Goal: Task Accomplishment & Management: Manage account settings

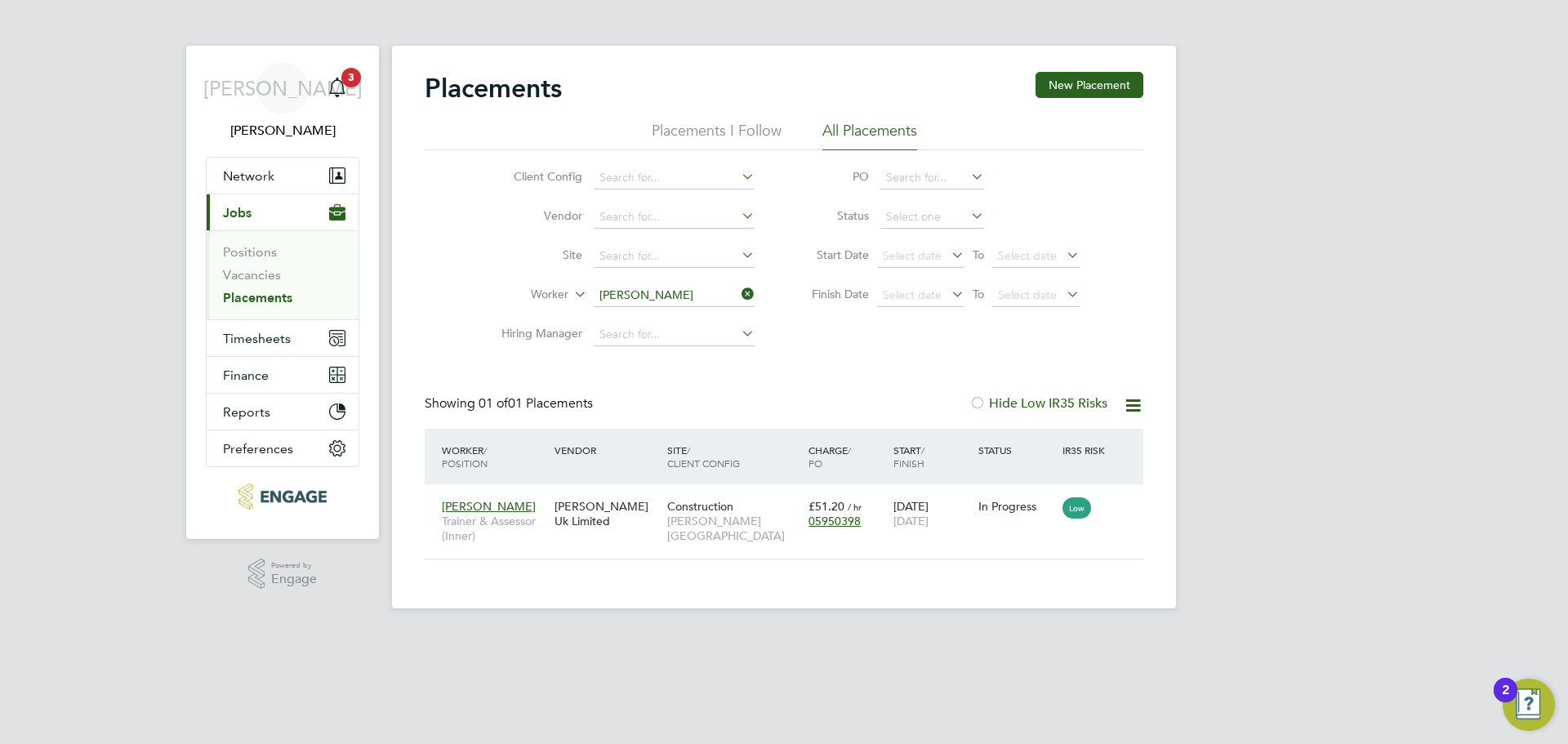
scroll to position [16, 77]
click at [361, 85] on app-nav-sections-wrapper "JA Jerin Aktar Notifications 3 Applications: Network Team Members Businesses Si…" at bounding box center [282, 292] width 193 height 493
click at [344, 87] on icon "Main navigation" at bounding box center [337, 87] width 19 height 19
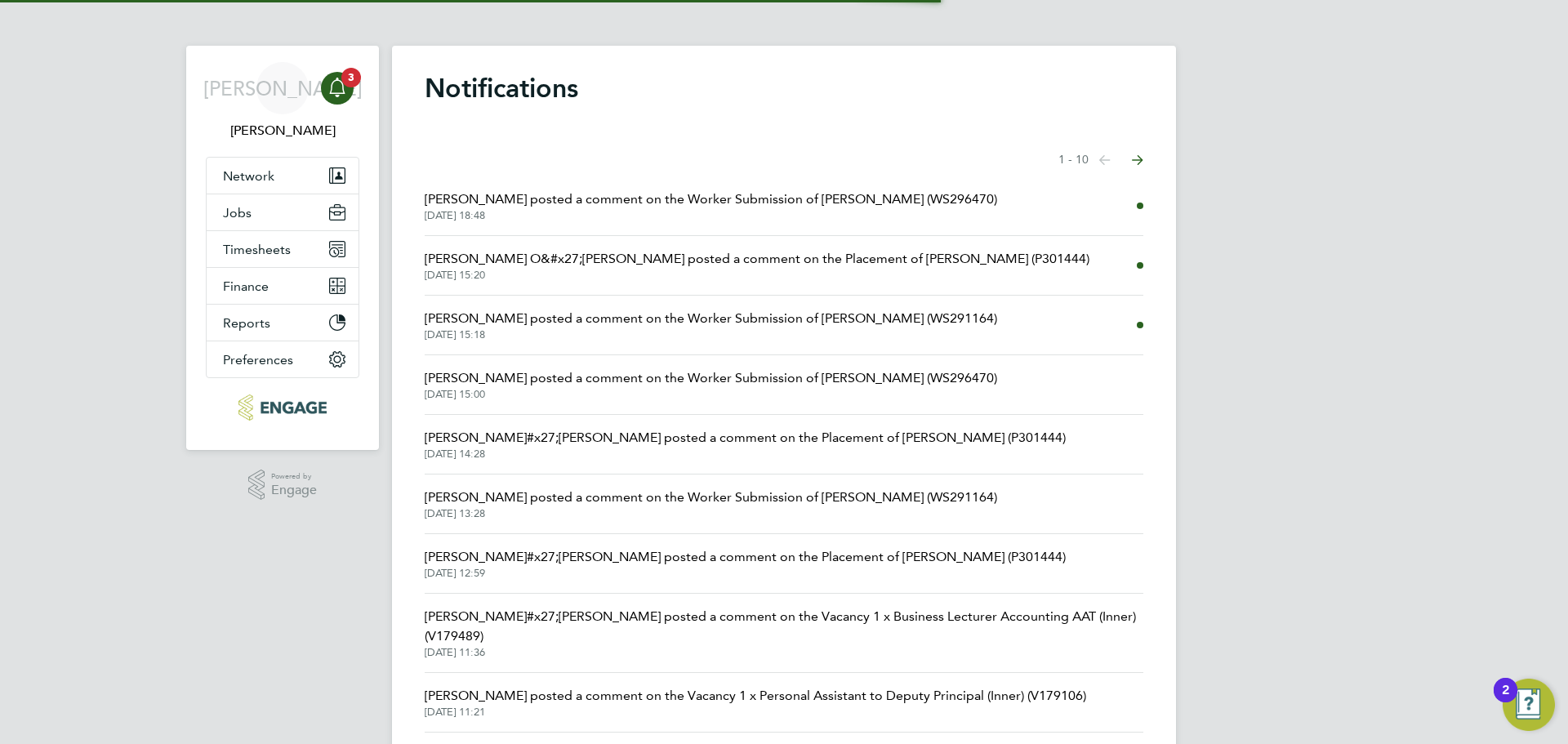
click at [647, 198] on span "Kirsty Hanmore posted a comment on the Worker Submission of Aarefa Jawadwala (W…" at bounding box center [711, 199] width 573 height 19
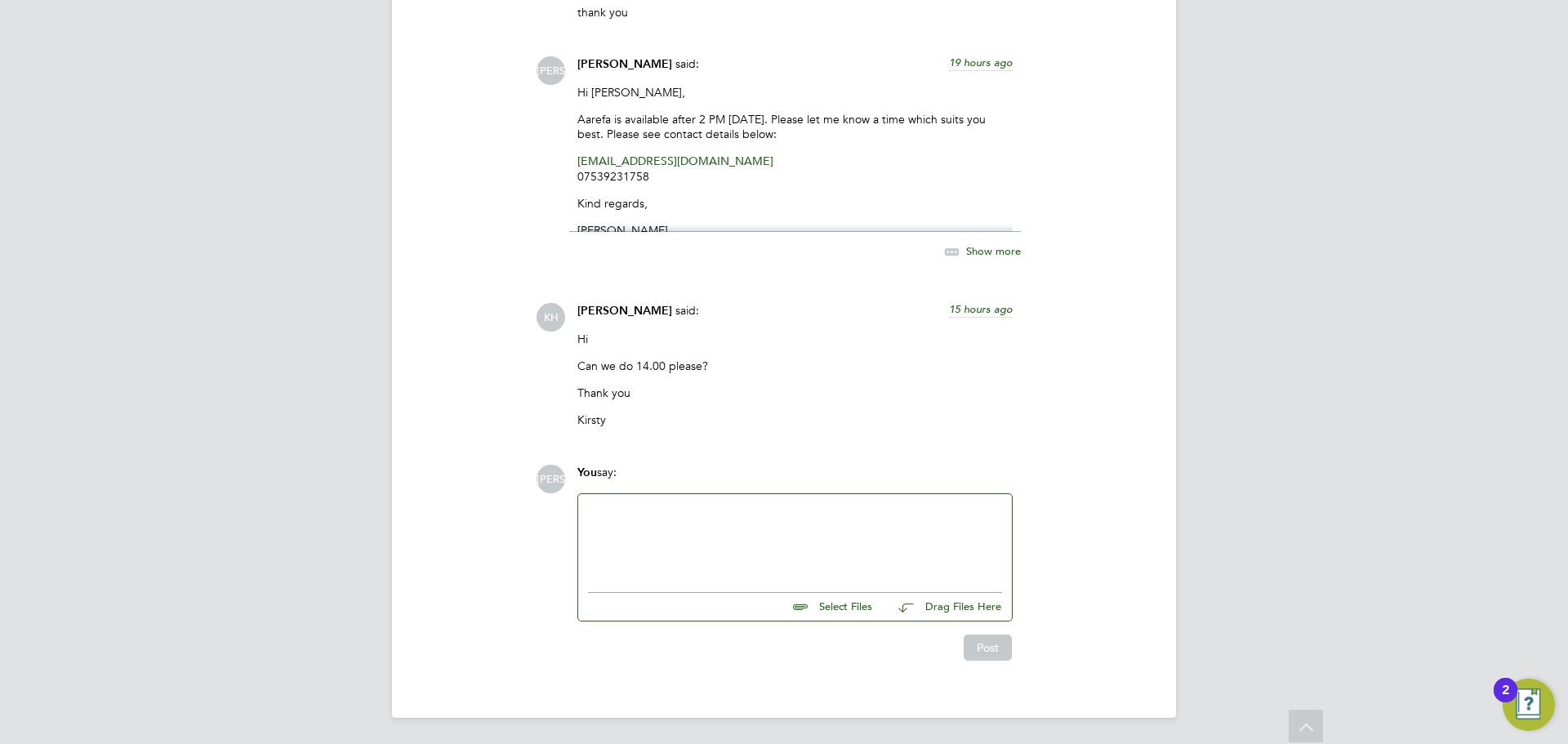
click at [739, 541] on div at bounding box center [795, 539] width 414 height 70
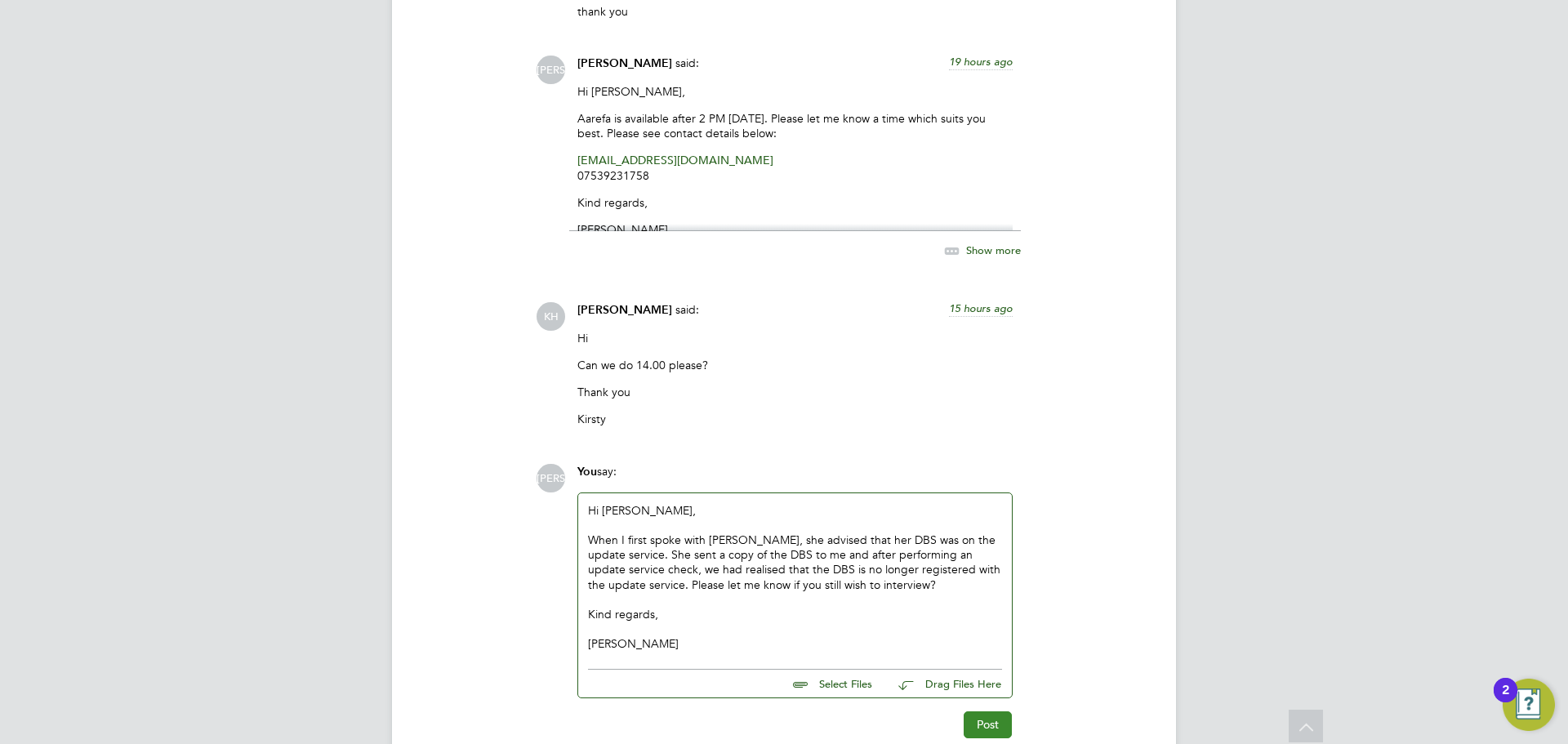
click at [1007, 718] on button "Post" at bounding box center [987, 725] width 48 height 26
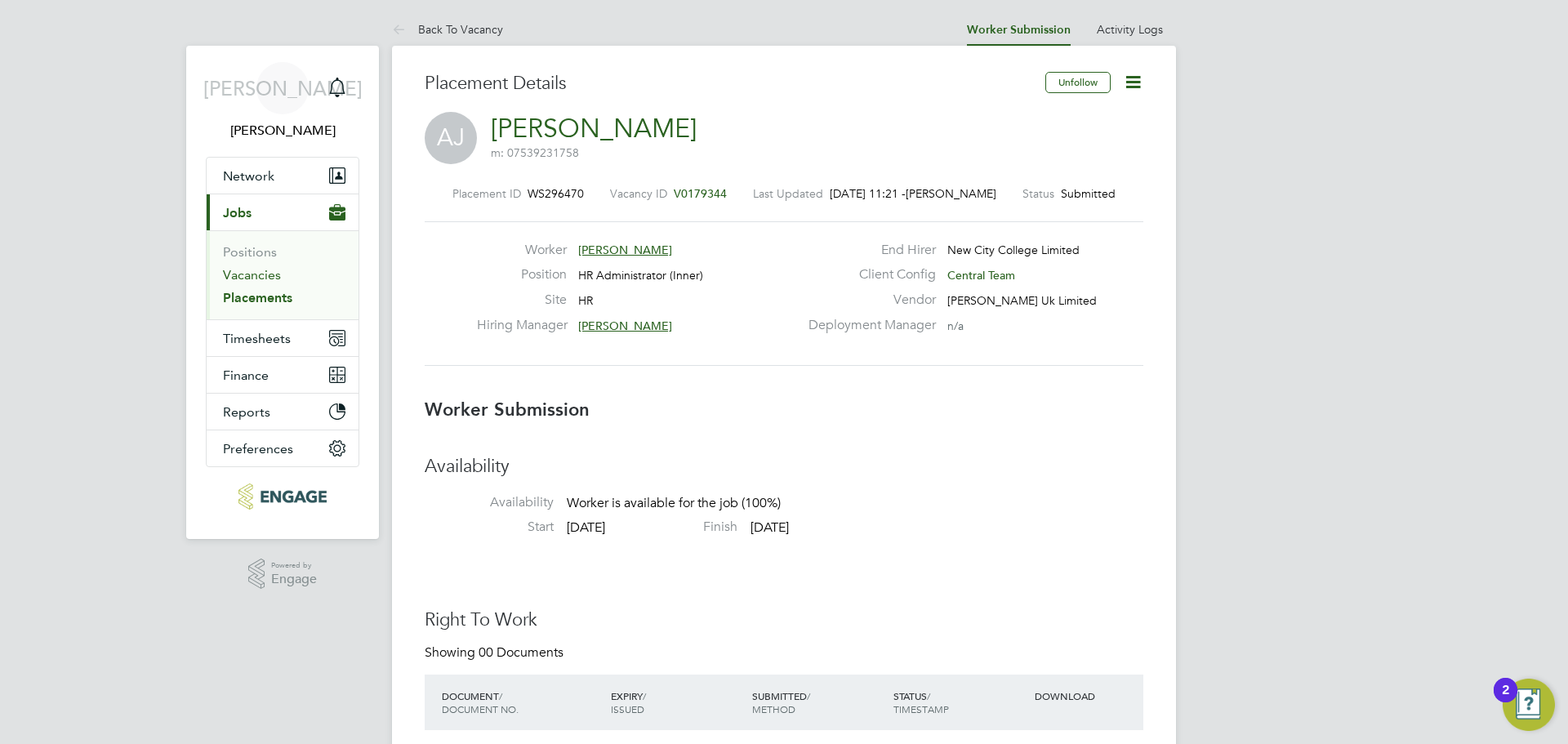
click at [241, 275] on link "Vacancies" at bounding box center [252, 275] width 58 height 16
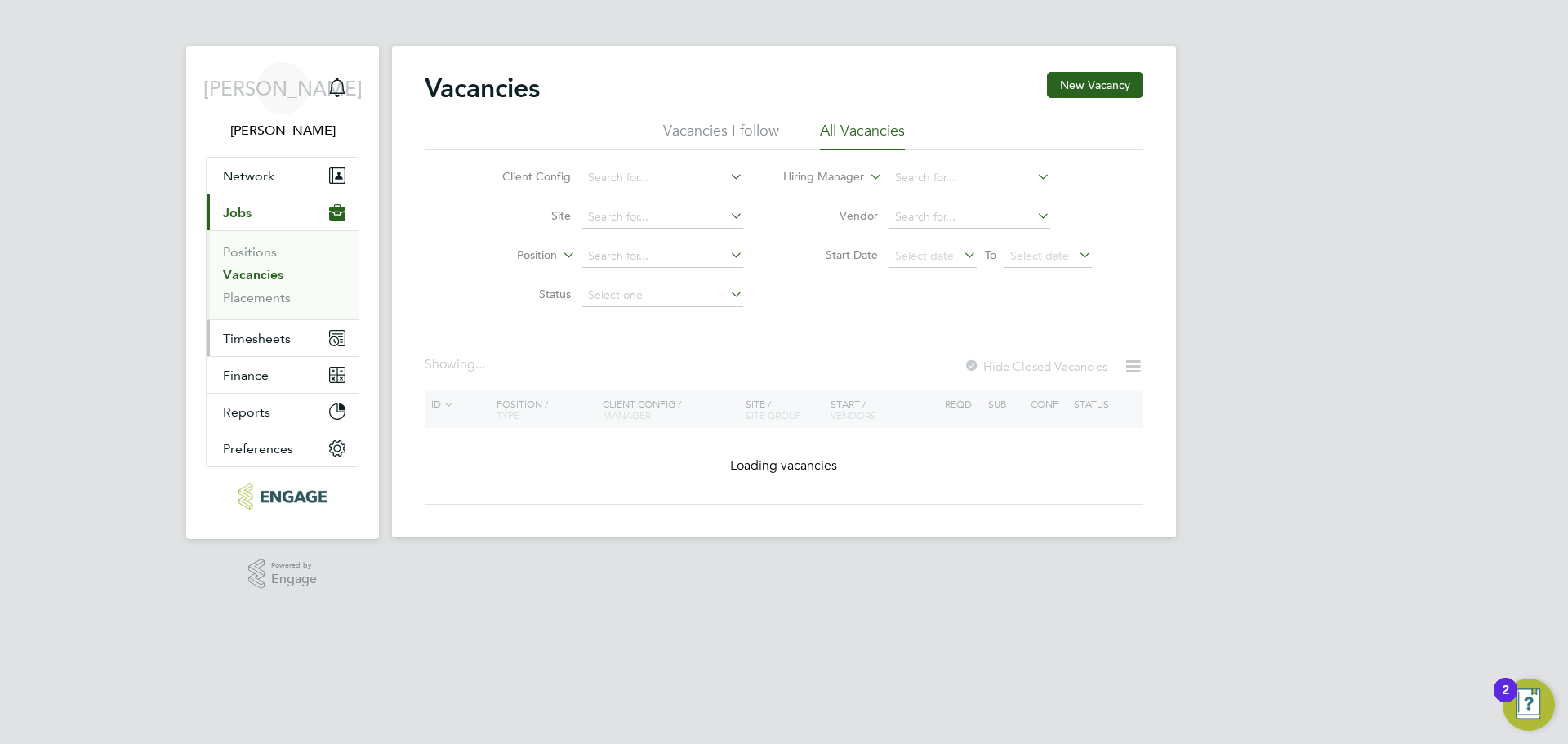
click at [285, 334] on span "Timesheets" at bounding box center [256, 339] width 68 height 16
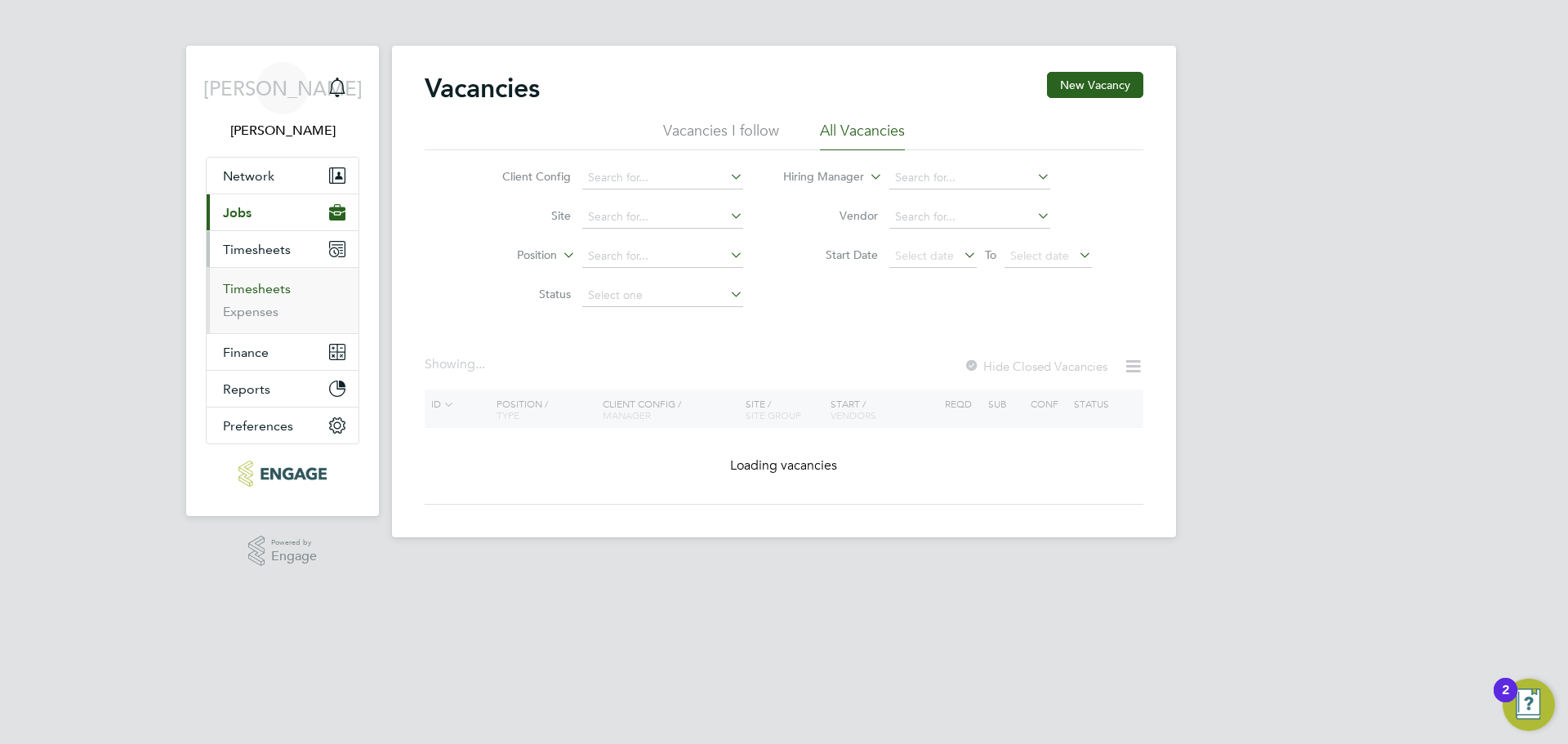
click at [265, 283] on link "Timesheets" at bounding box center [256, 289] width 68 height 16
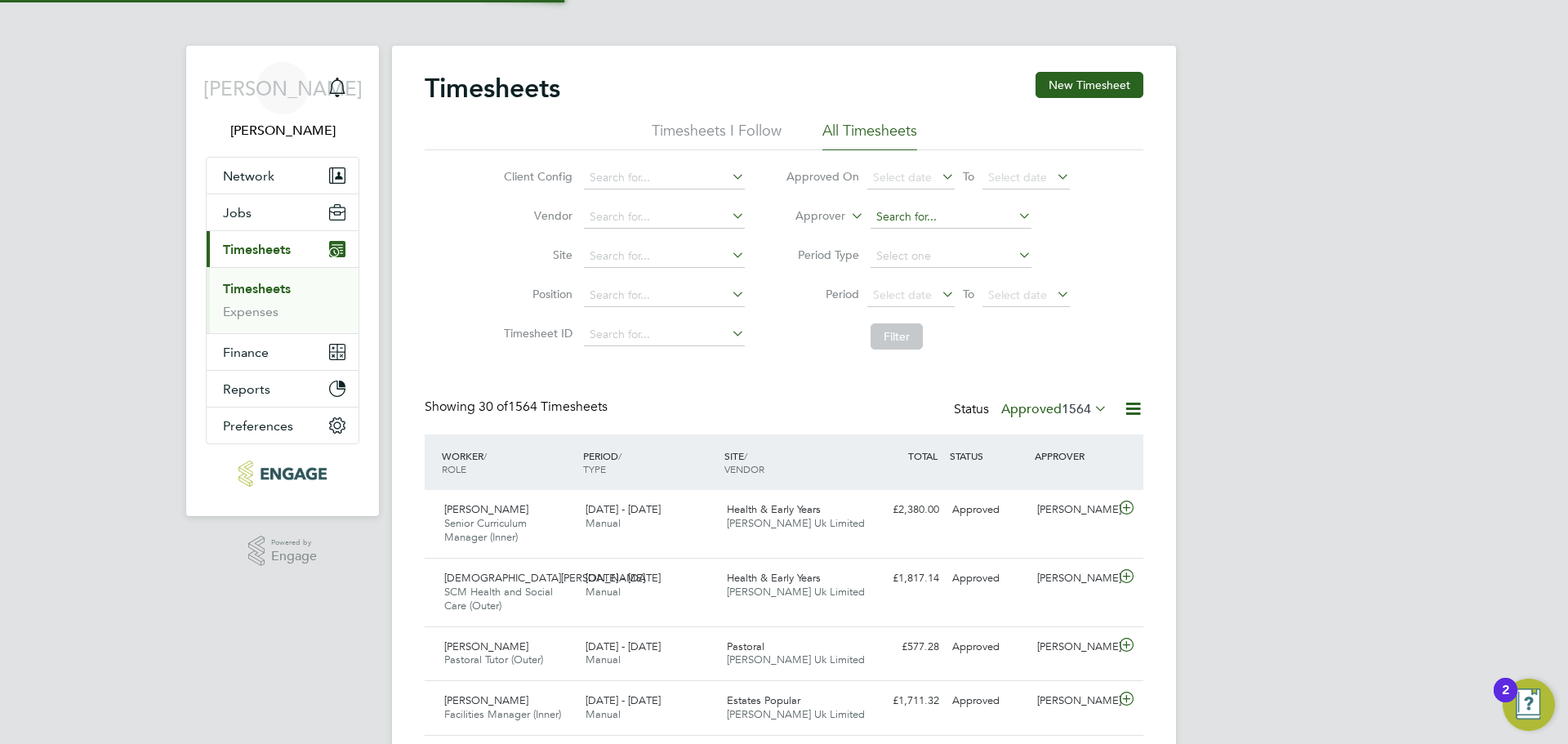
scroll to position [41, 142]
click at [960, 222] on input at bounding box center [950, 217] width 161 height 23
click at [1102, 85] on button "New Timesheet" at bounding box center [1090, 85] width 107 height 26
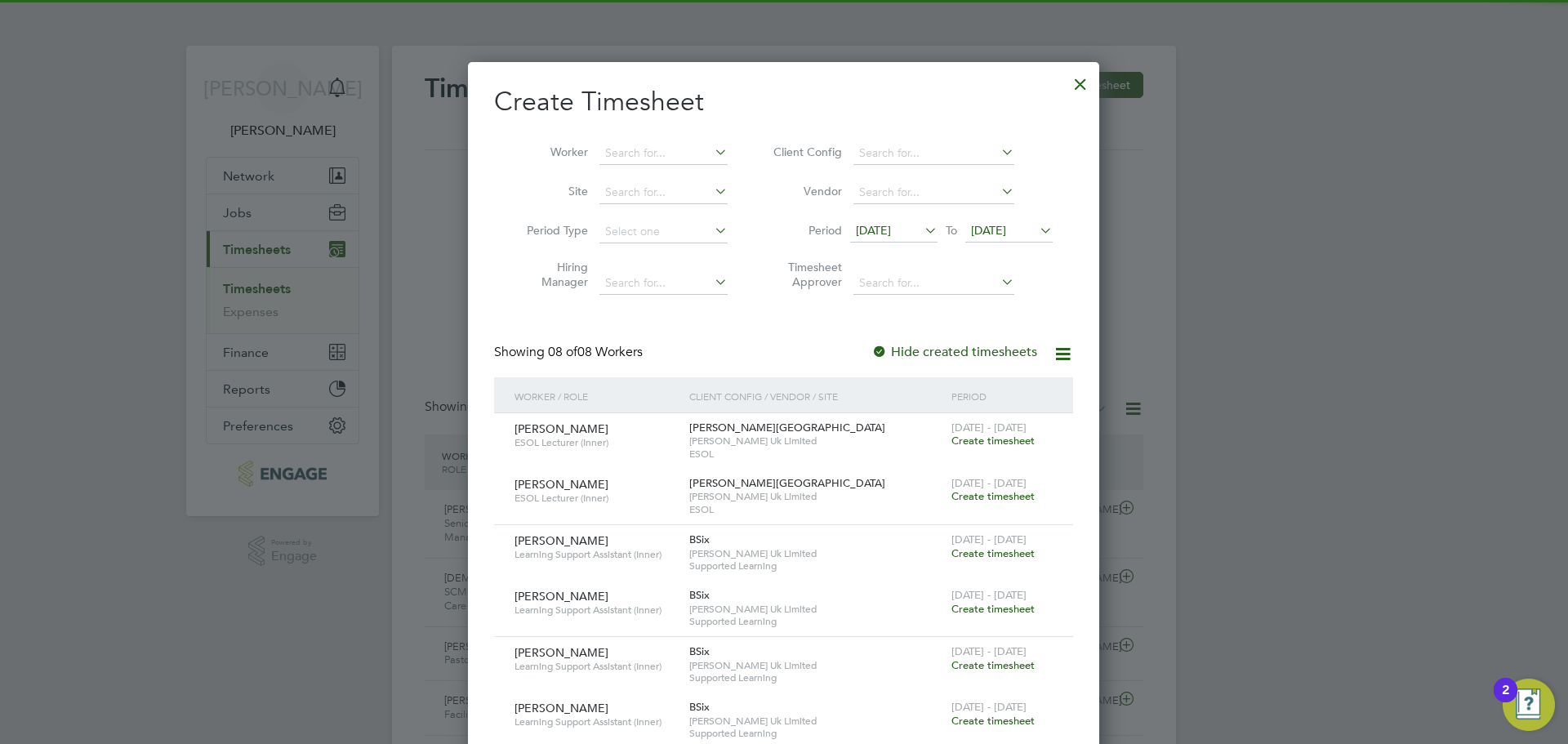
click at [891, 230] on span "19 Aug 2025" at bounding box center [874, 230] width 35 height 15
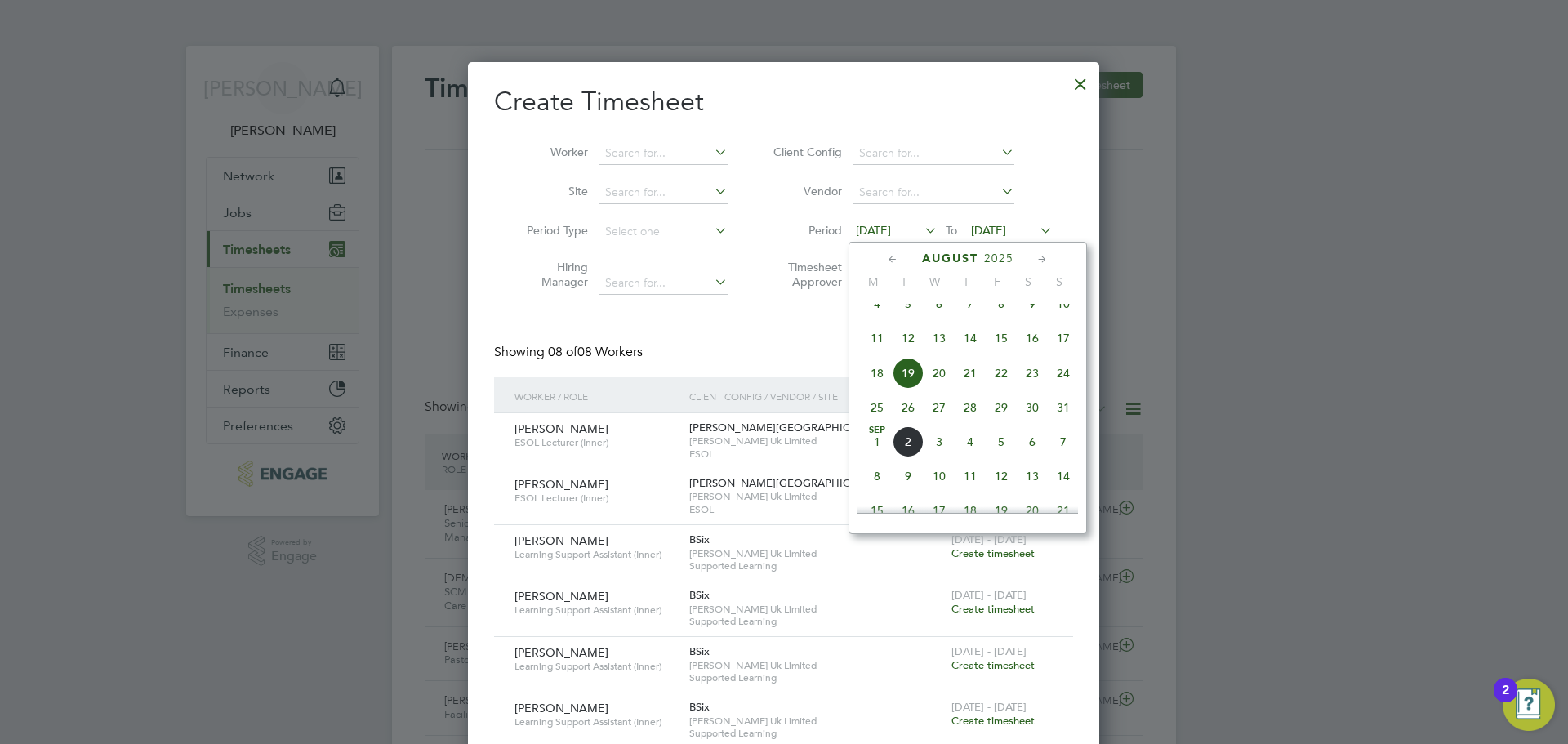
click at [873, 421] on span "25" at bounding box center [876, 407] width 31 height 31
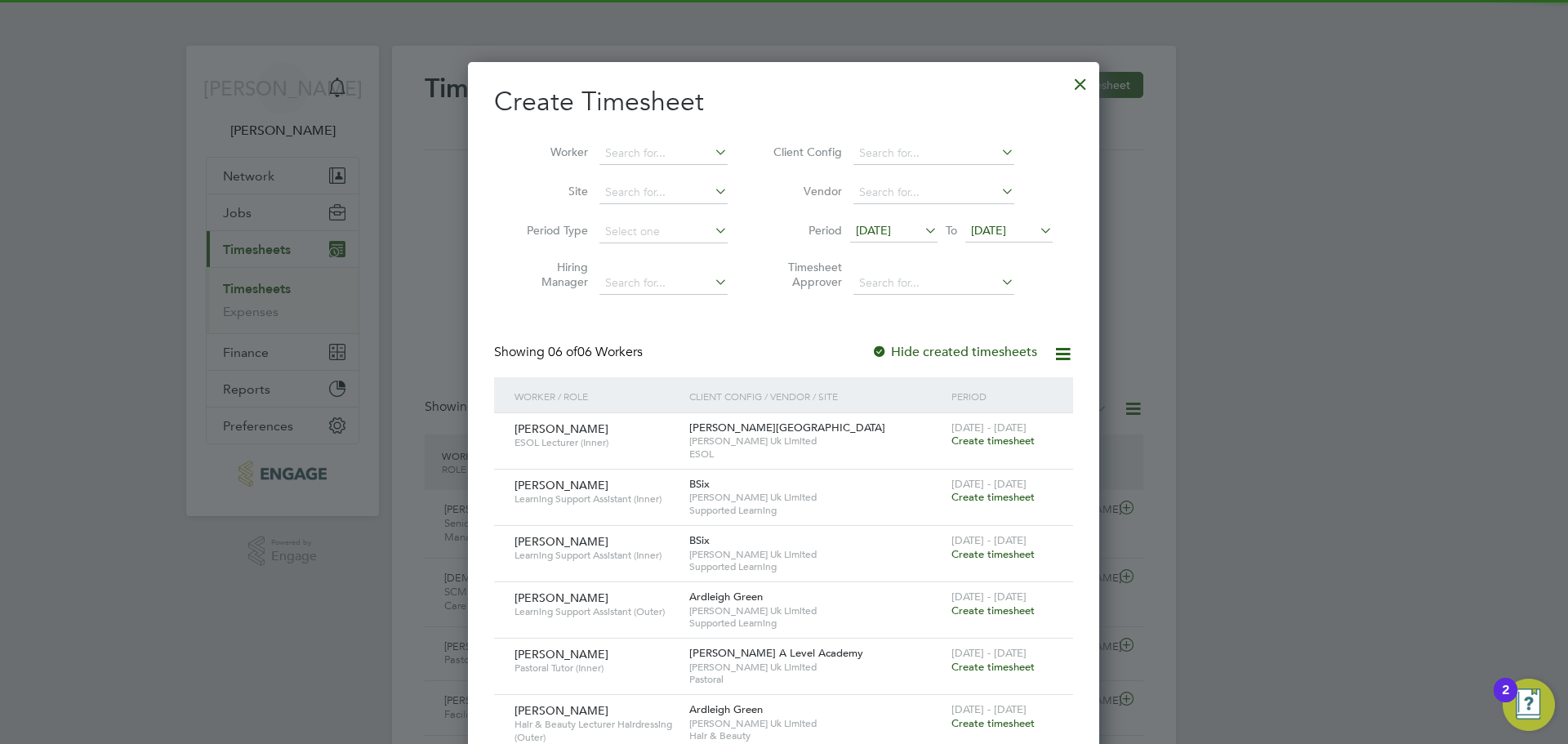
click at [1007, 237] on span "26 Aug 2025" at bounding box center [1009, 231] width 87 height 22
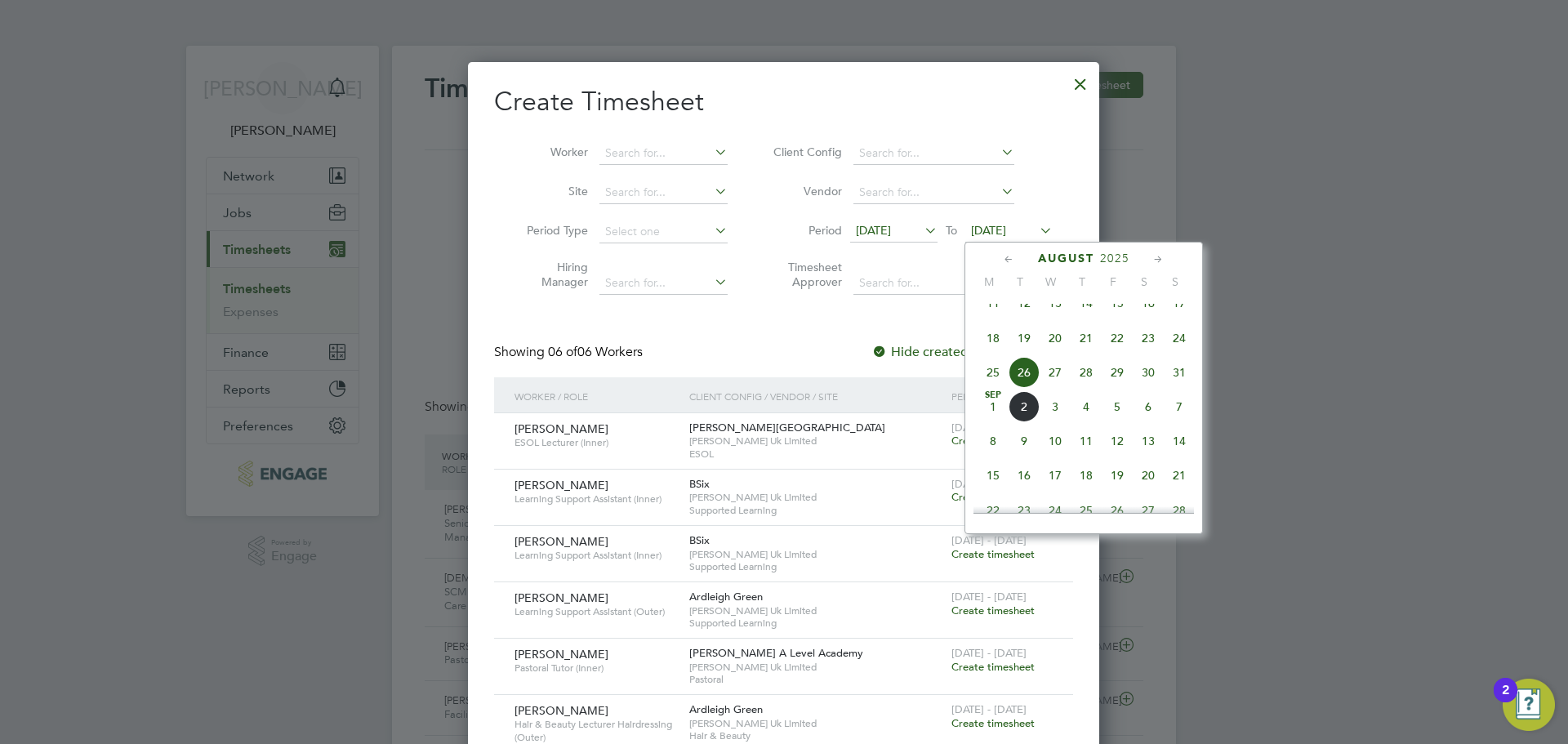
click at [1173, 387] on span "31" at bounding box center [1179, 372] width 31 height 31
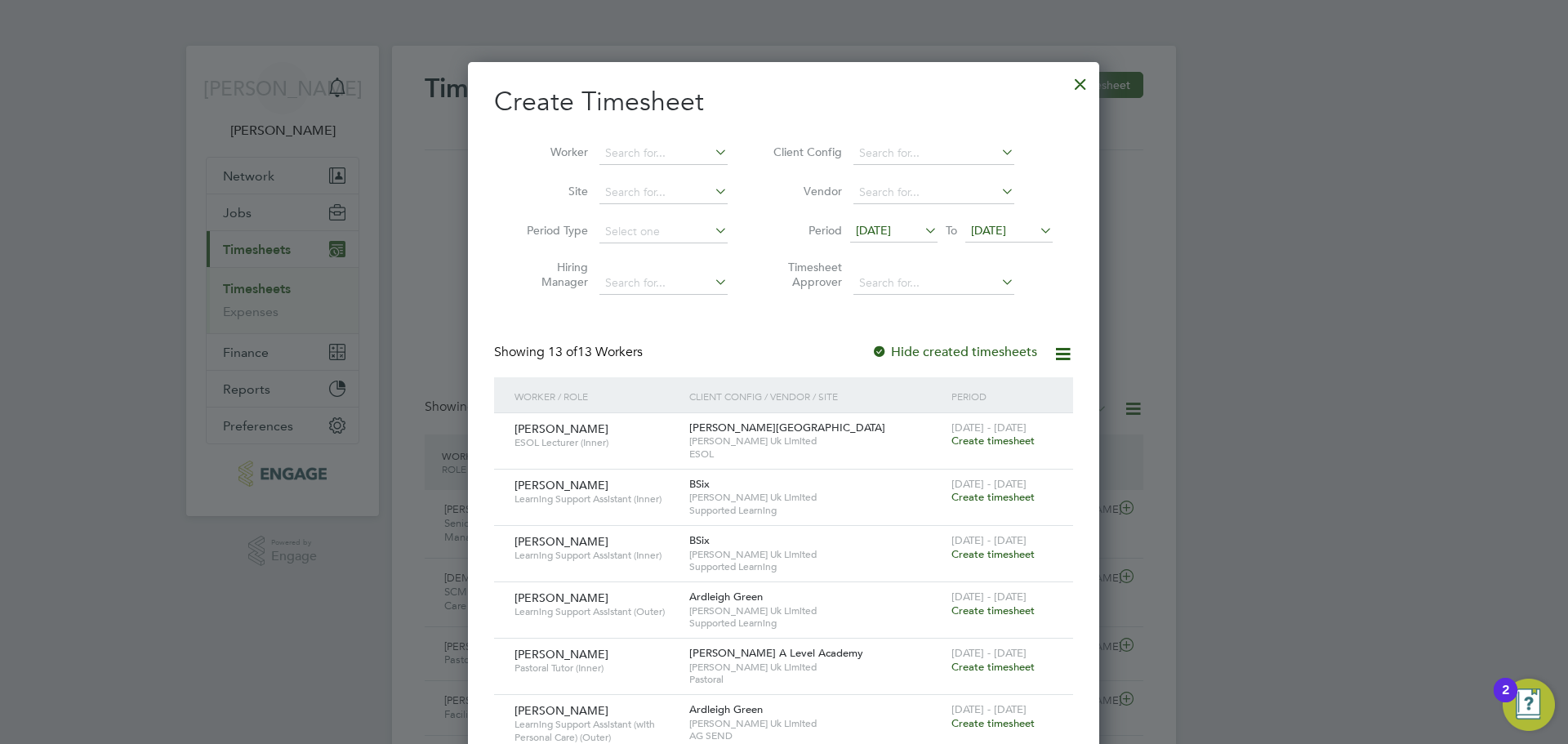
drag, startPoint x: 1062, startPoint y: 81, endPoint x: 1072, endPoint y: 81, distance: 10.0
click at [1064, 81] on div "Create Timesheet Worker Site Period Type Hiring Manager Client Config Vendor Pe…" at bounding box center [783, 622] width 632 height 1120
click at [1080, 82] on div at bounding box center [1080, 79] width 29 height 29
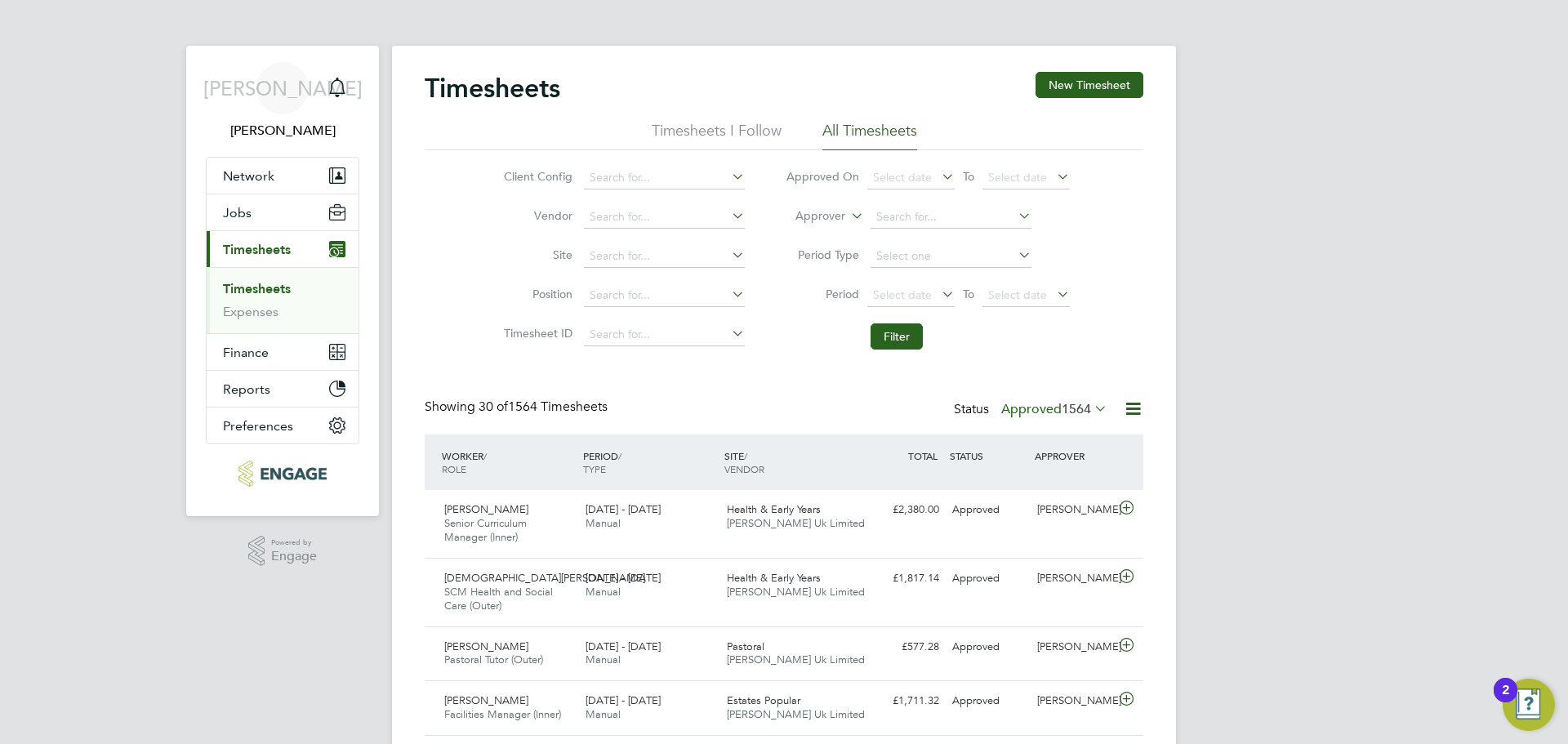
click at [1051, 409] on label "Approved 1564" at bounding box center [1054, 409] width 107 height 17
click at [1064, 431] on li "All" at bounding box center [1032, 438] width 75 height 23
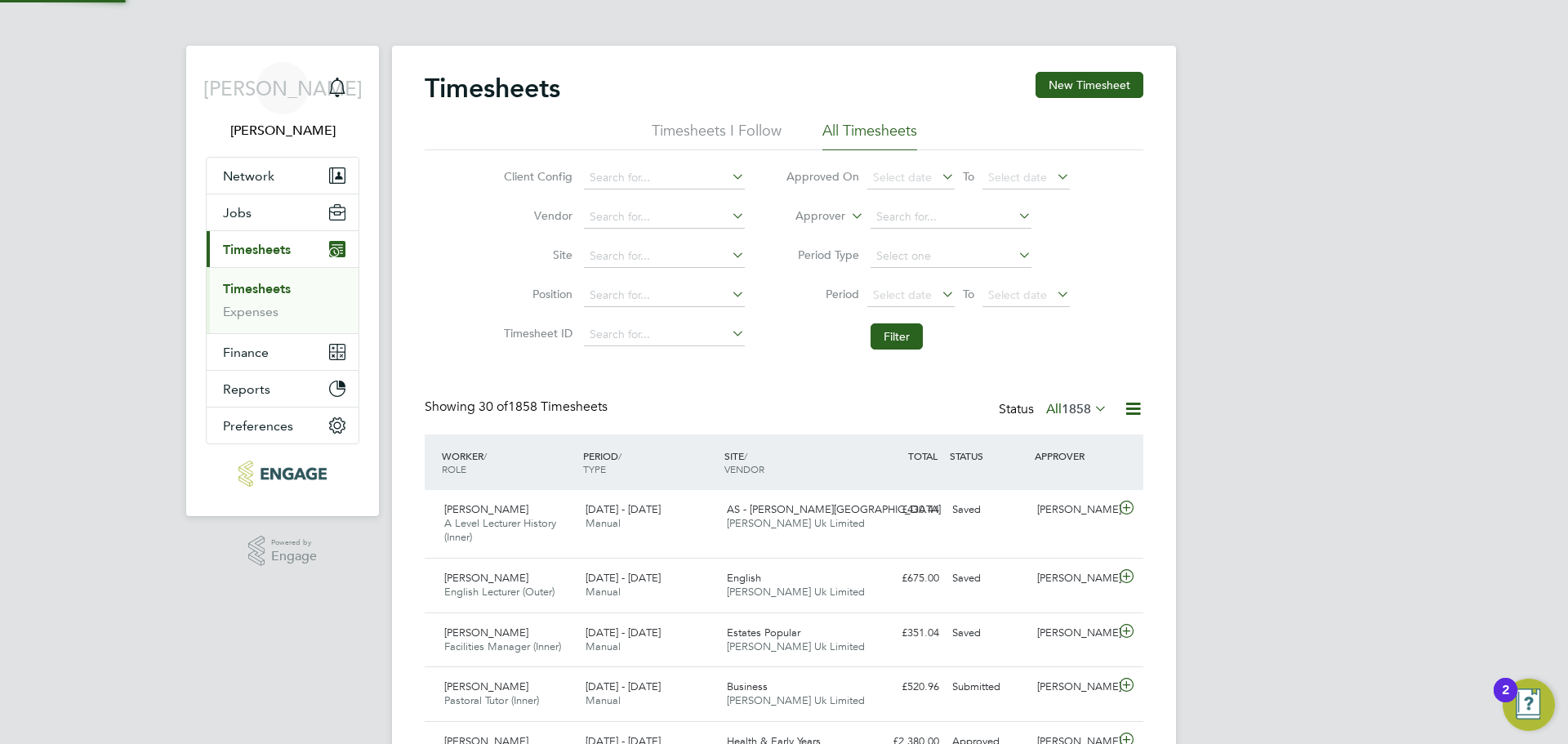
click at [1062, 416] on span "1858" at bounding box center [1076, 409] width 29 height 17
click at [1076, 482] on li "Submitted" at bounding box center [1054, 484] width 75 height 23
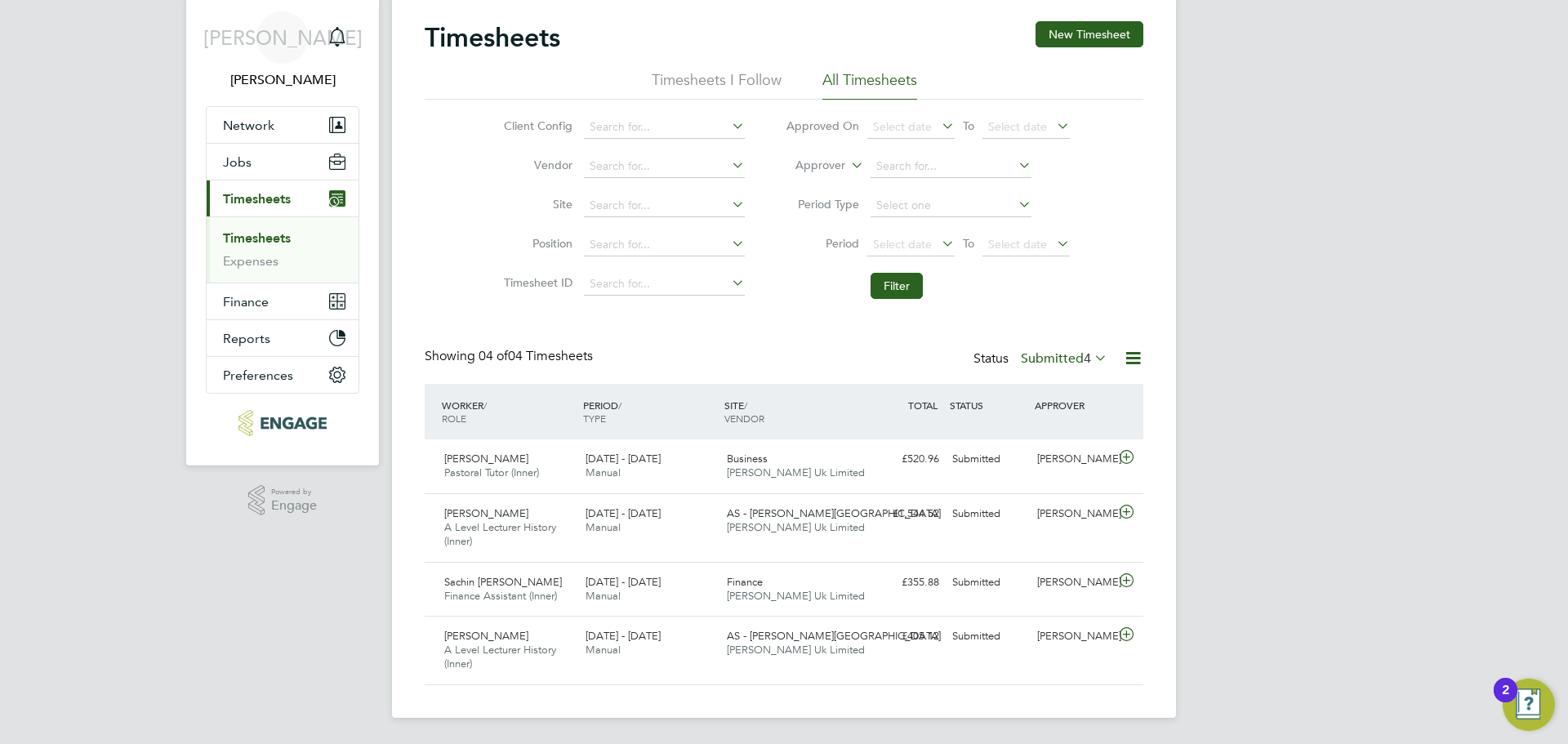
click at [1075, 353] on label "Submitted 4" at bounding box center [1064, 358] width 86 height 17
click at [1045, 456] on li "Approved" at bounding box center [1041, 456] width 75 height 23
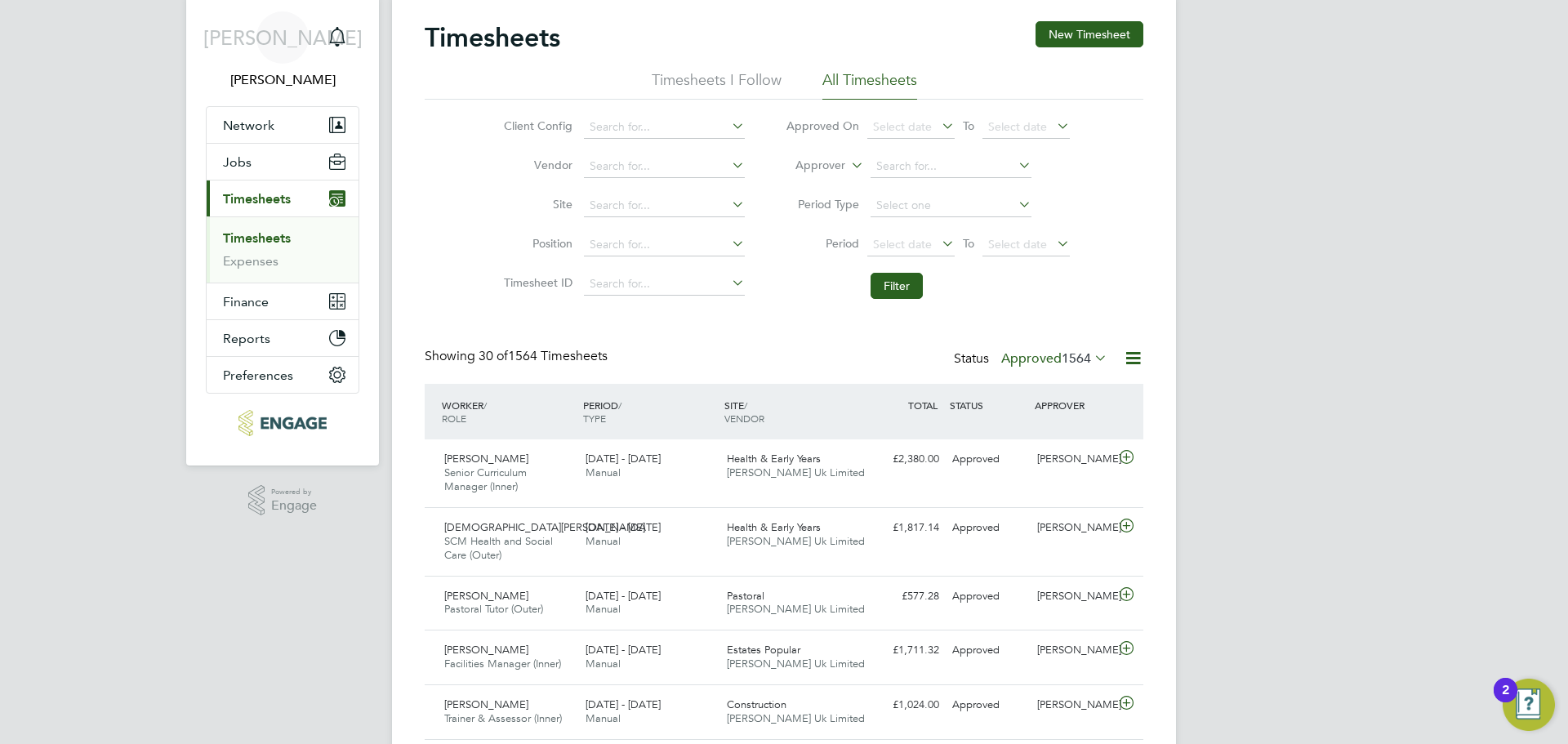
click at [1056, 357] on label "Approved 1564" at bounding box center [1054, 358] width 107 height 17
click at [1034, 409] on li "Saved" at bounding box center [1032, 409] width 75 height 23
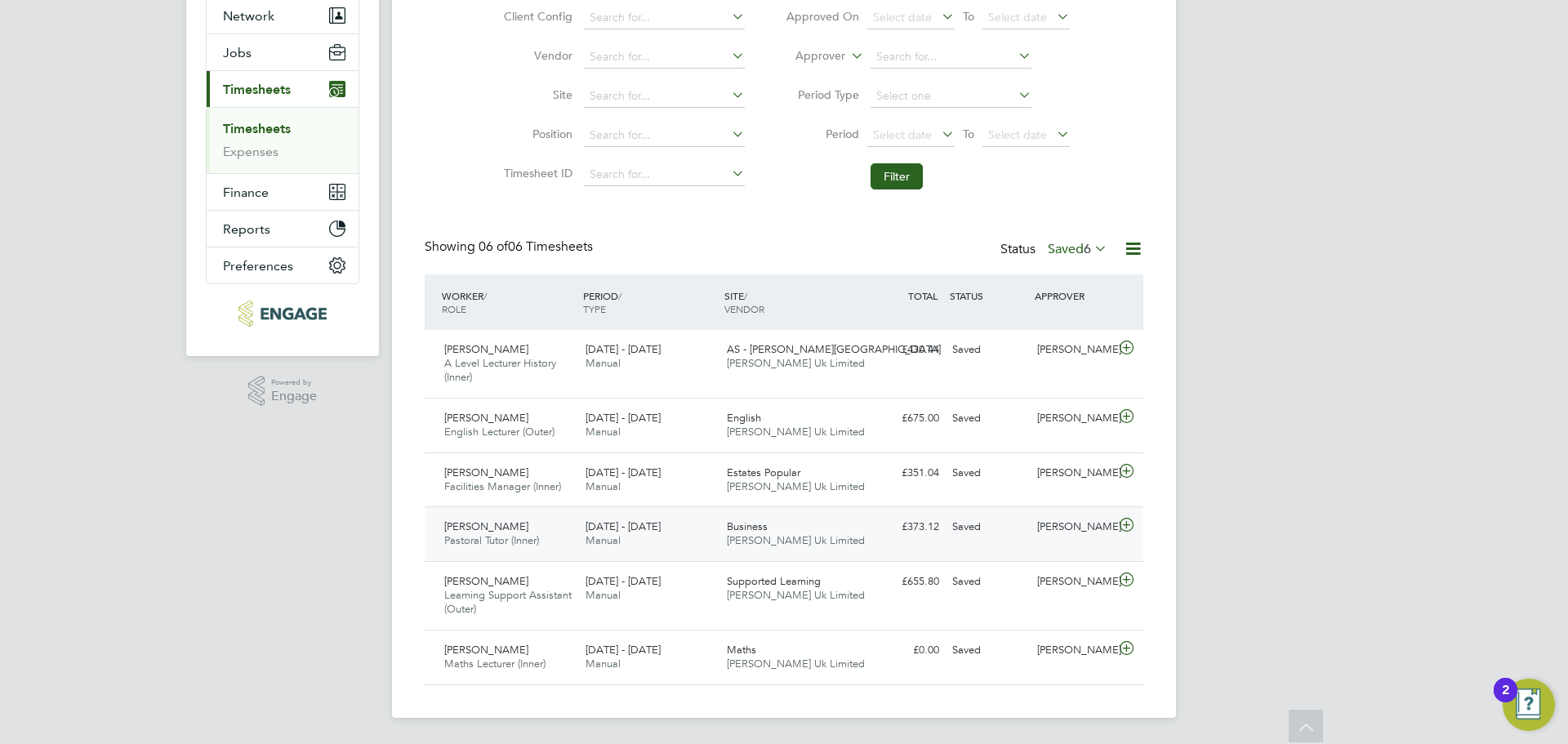
click at [694, 543] on div "25 - 31 Aug 2025 Manual" at bounding box center [649, 534] width 141 height 41
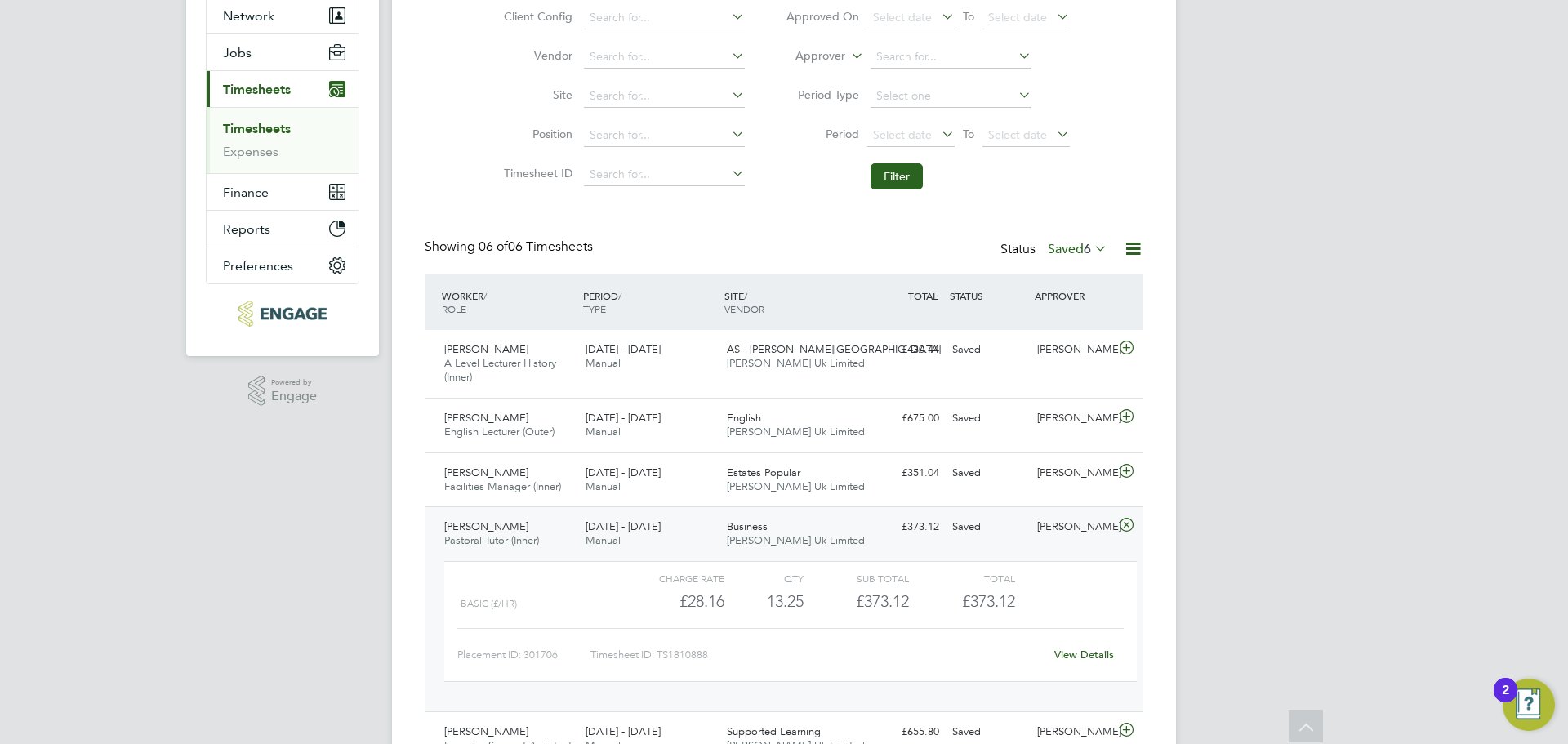
click at [1091, 658] on link "View Details" at bounding box center [1084, 654] width 60 height 14
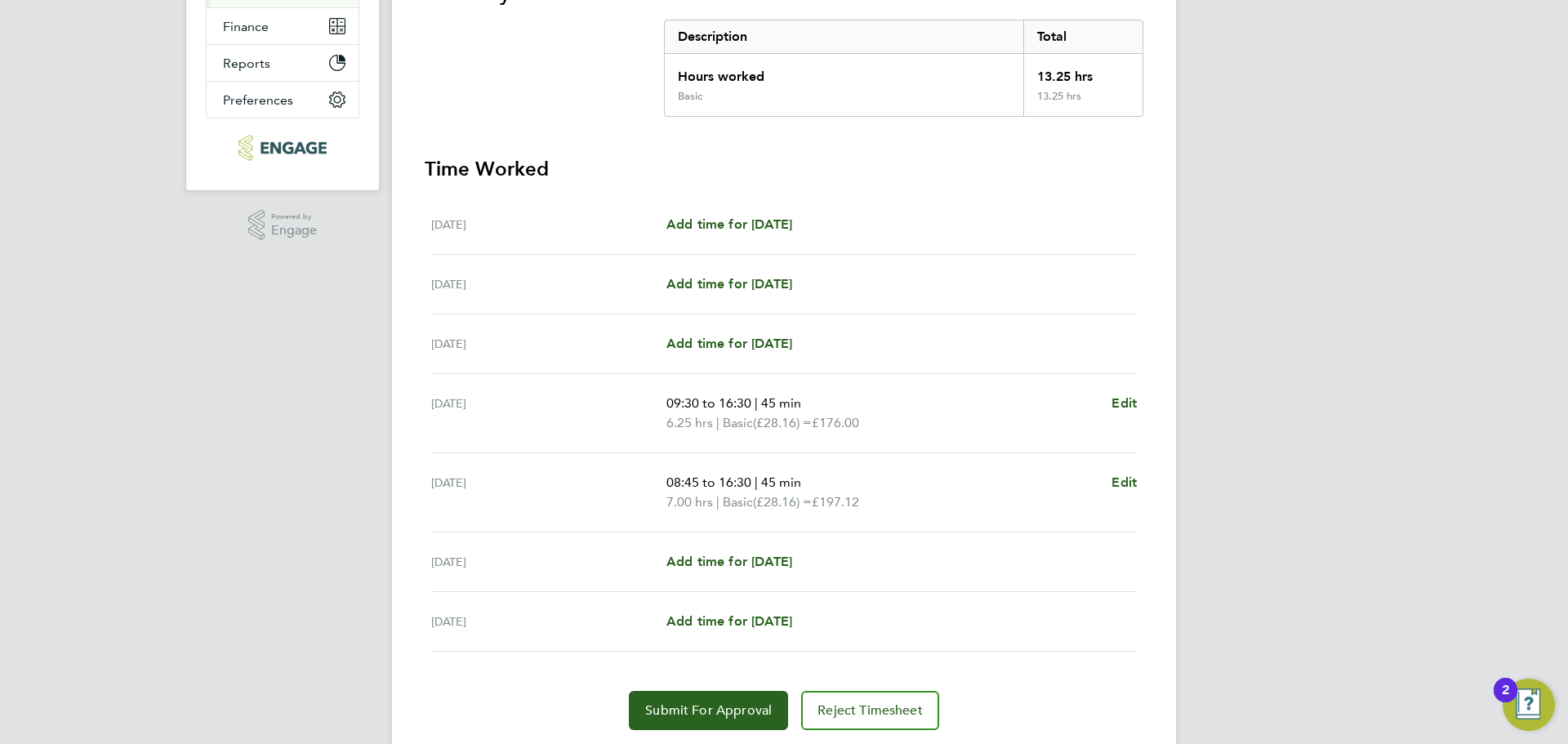
scroll to position [327, 0]
click at [695, 703] on span "Submit For Approval" at bounding box center [708, 709] width 127 height 17
